Goal: Check status: Check status

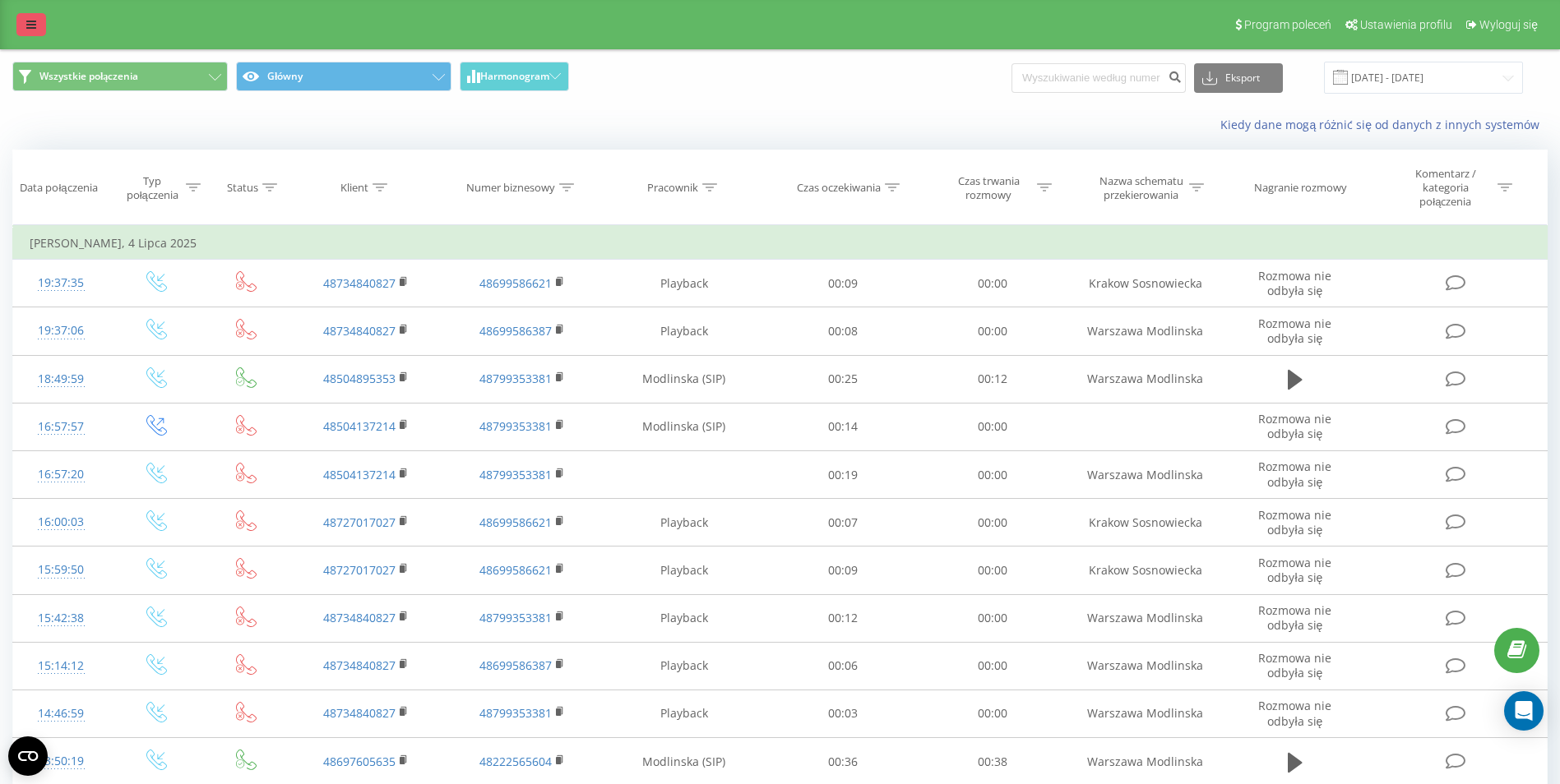
click at [21, 20] on link at bounding box center [30, 25] width 30 height 23
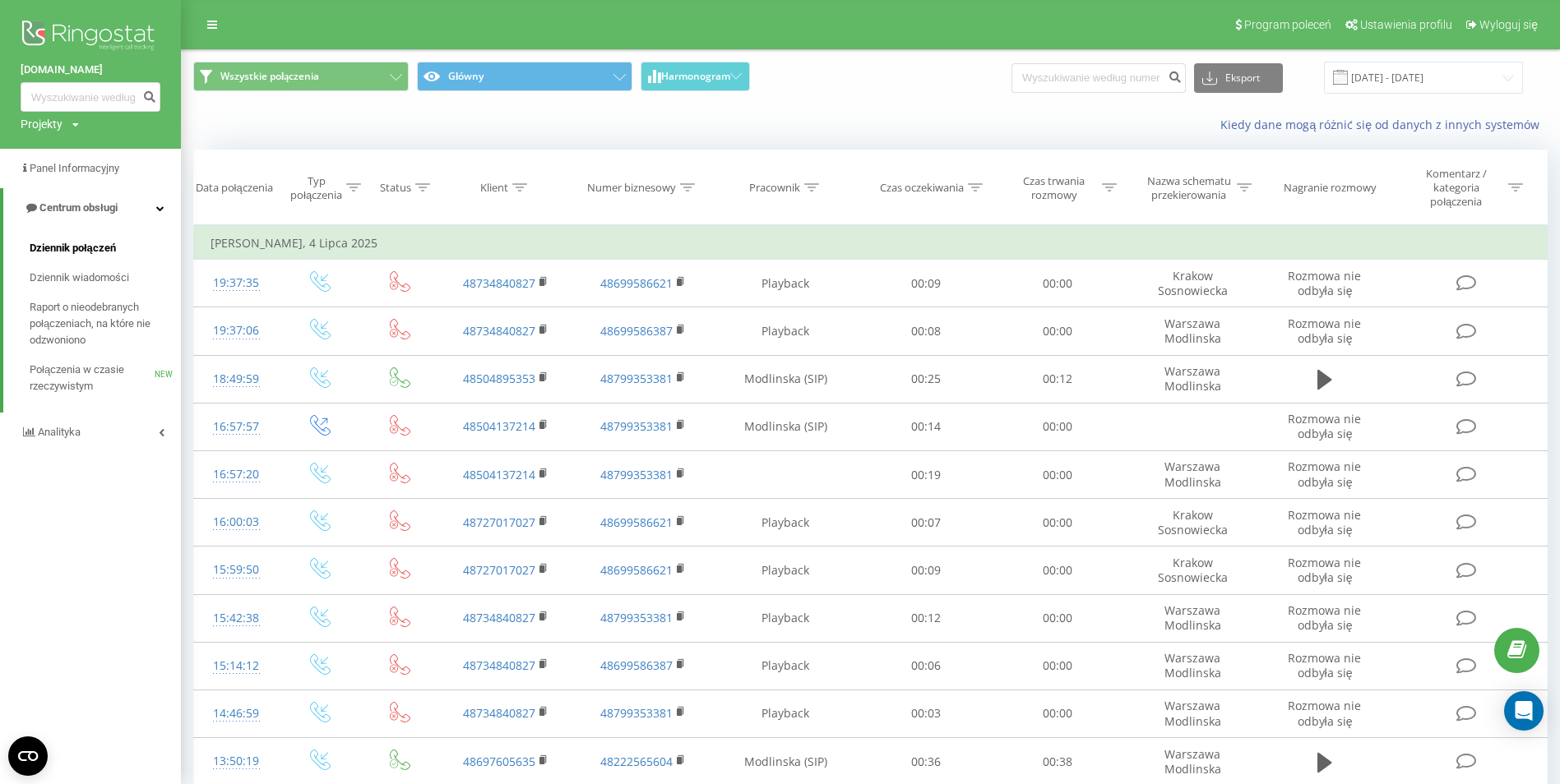
click at [64, 243] on span "Dziennik połączeń" at bounding box center [73, 248] width 86 height 16
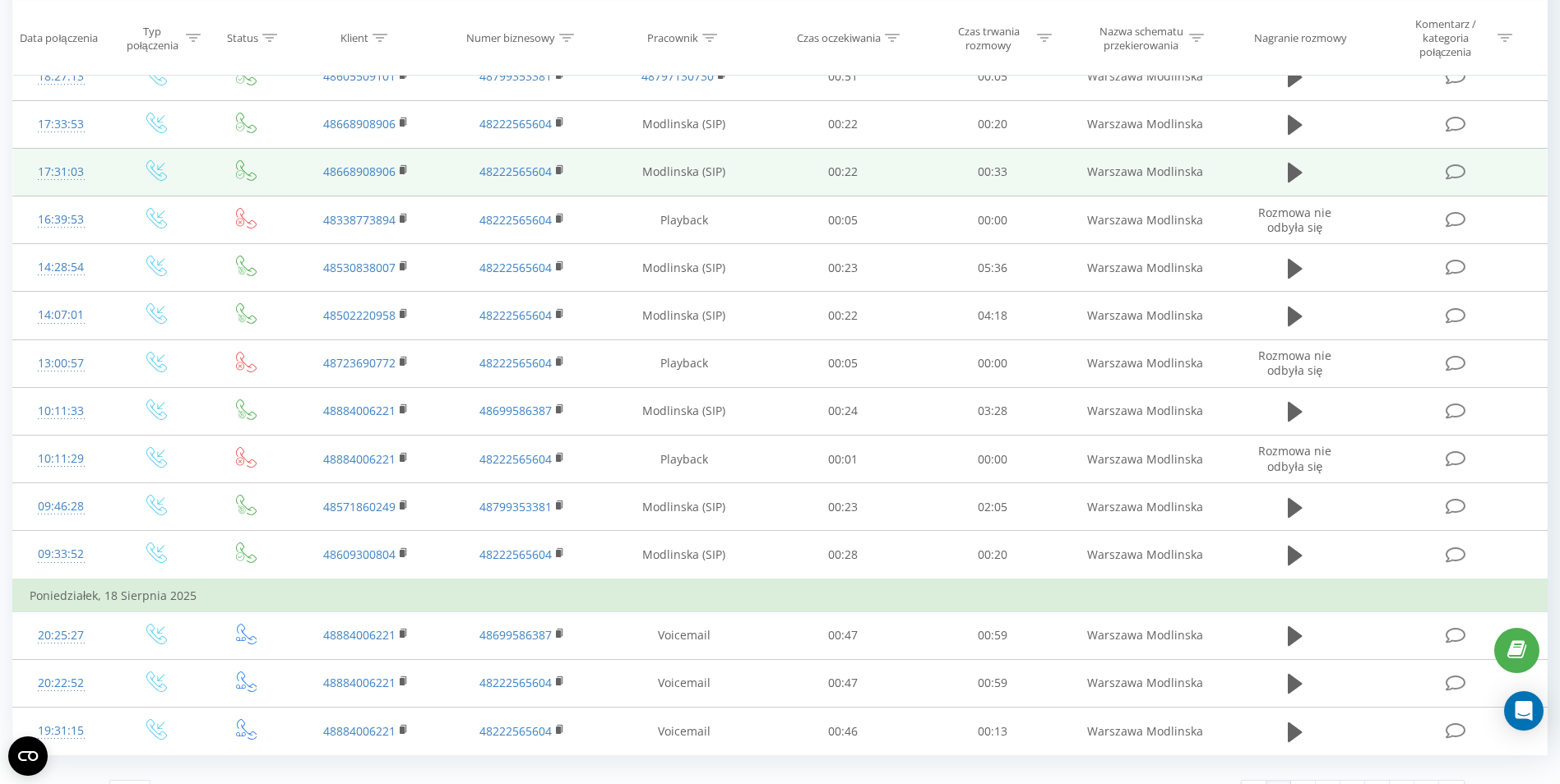
scroll to position [799, 0]
